Goal: Check status: Check status

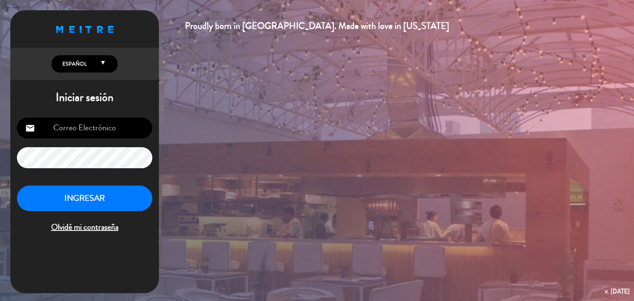
type input "[EMAIL_ADDRESS][DOMAIN_NAME]"
click at [59, 193] on button "INGRESAR" at bounding box center [84, 199] width 135 height 26
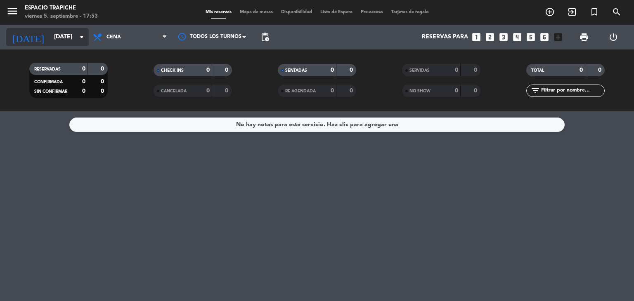
click at [75, 37] on input "[DATE]" at bounding box center [89, 37] width 78 height 15
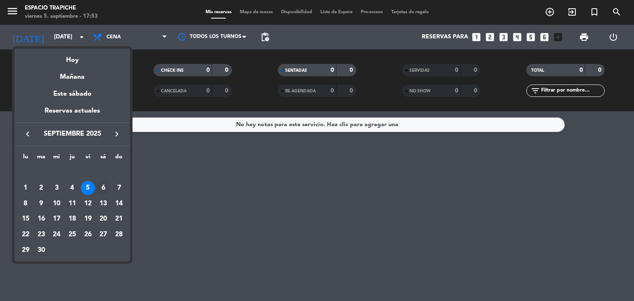
click at [103, 185] on div "6" at bounding box center [103, 188] width 14 height 14
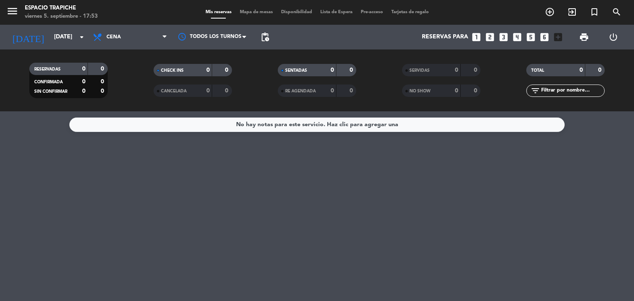
type input "[DATE]"
click at [126, 38] on span "Cena" at bounding box center [130, 37] width 82 height 18
click at [124, 76] on div "menu Espacio Trapiche [DATE] 5. septiembre - 17:54 Mis reservas Mapa de mesas D…" at bounding box center [317, 55] width 634 height 111
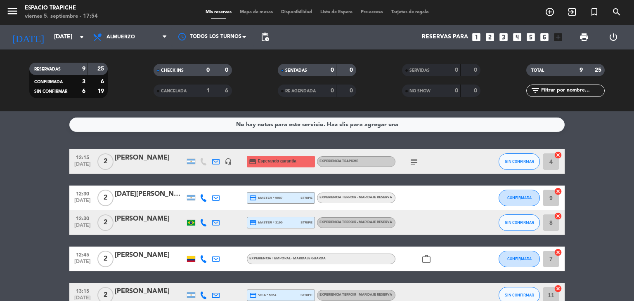
click at [14, 214] on bookings-row "12:15 [DATE] 2 [PERSON_NAME] headset_mic credit_card Esperando garantía Experie…" at bounding box center [317, 295] width 634 height 292
click at [43, 151] on bookings-row "12:15 [DATE] 2 [PERSON_NAME] headset_mic credit_card Esperando garantía Experie…" at bounding box center [317, 295] width 634 height 292
click at [50, 35] on input "[DATE]" at bounding box center [89, 37] width 78 height 15
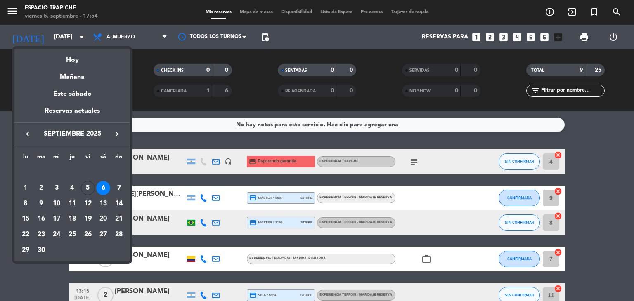
click at [8, 12] on div at bounding box center [317, 150] width 634 height 301
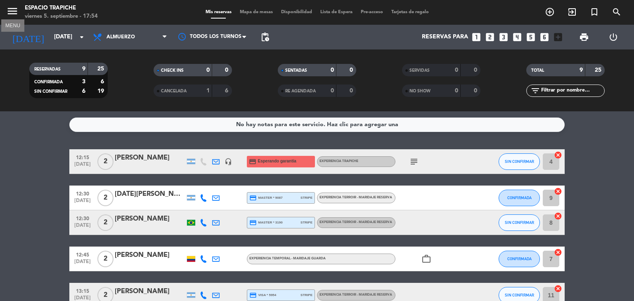
click at [15, 17] on icon "menu" at bounding box center [12, 11] width 12 height 12
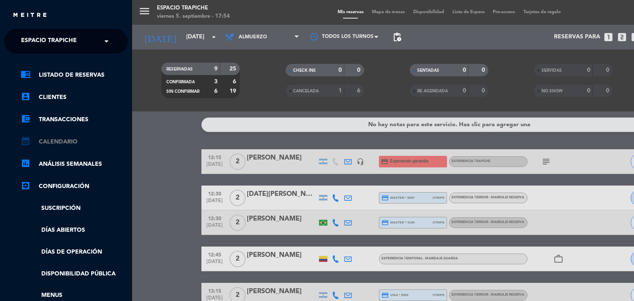
click at [48, 140] on link "calendar_month Calendario" at bounding box center [74, 142] width 107 height 10
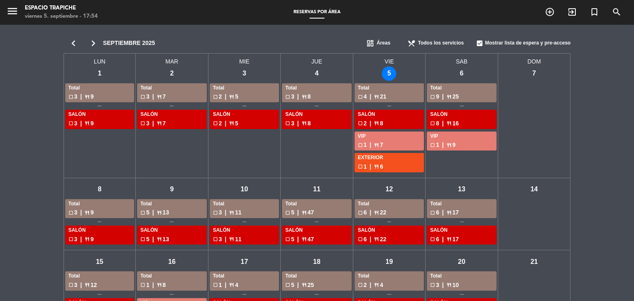
click at [31, 174] on div "chevron_left chevron_right [DATE] dashboard Áreas restaurant_menu Todos los ser…" at bounding box center [317, 261] width 634 height 473
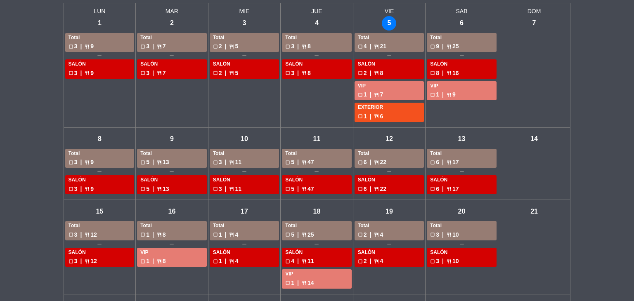
scroll to position [48, 0]
